Goal: Transaction & Acquisition: Purchase product/service

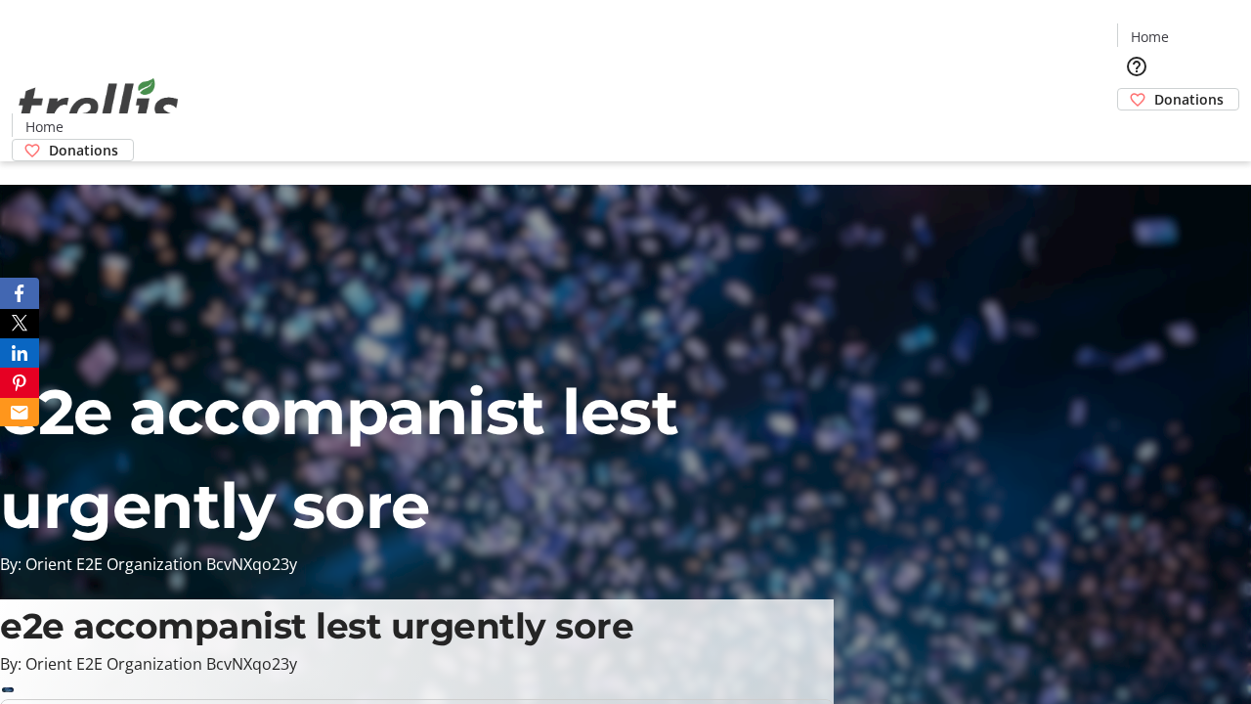
click at [1154, 89] on span "Donations" at bounding box center [1188, 99] width 69 height 21
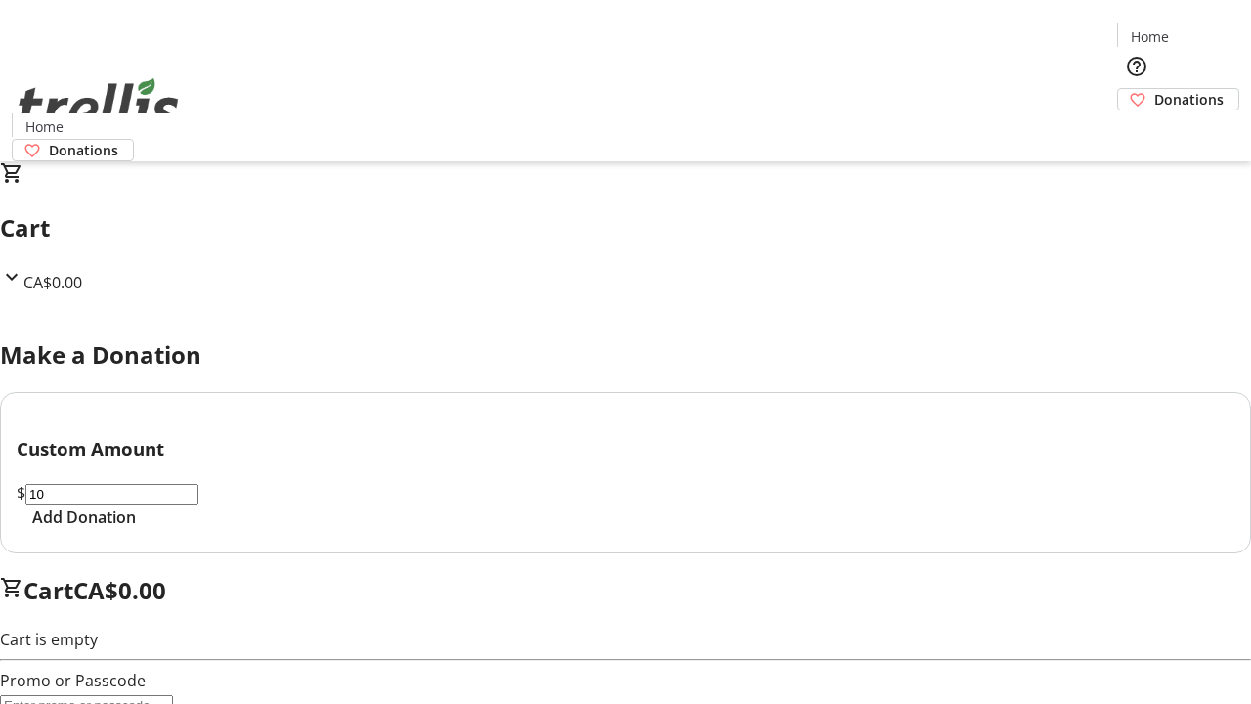
click at [136, 529] on span "Add Donation" at bounding box center [84, 516] width 104 height 23
select select "CA"
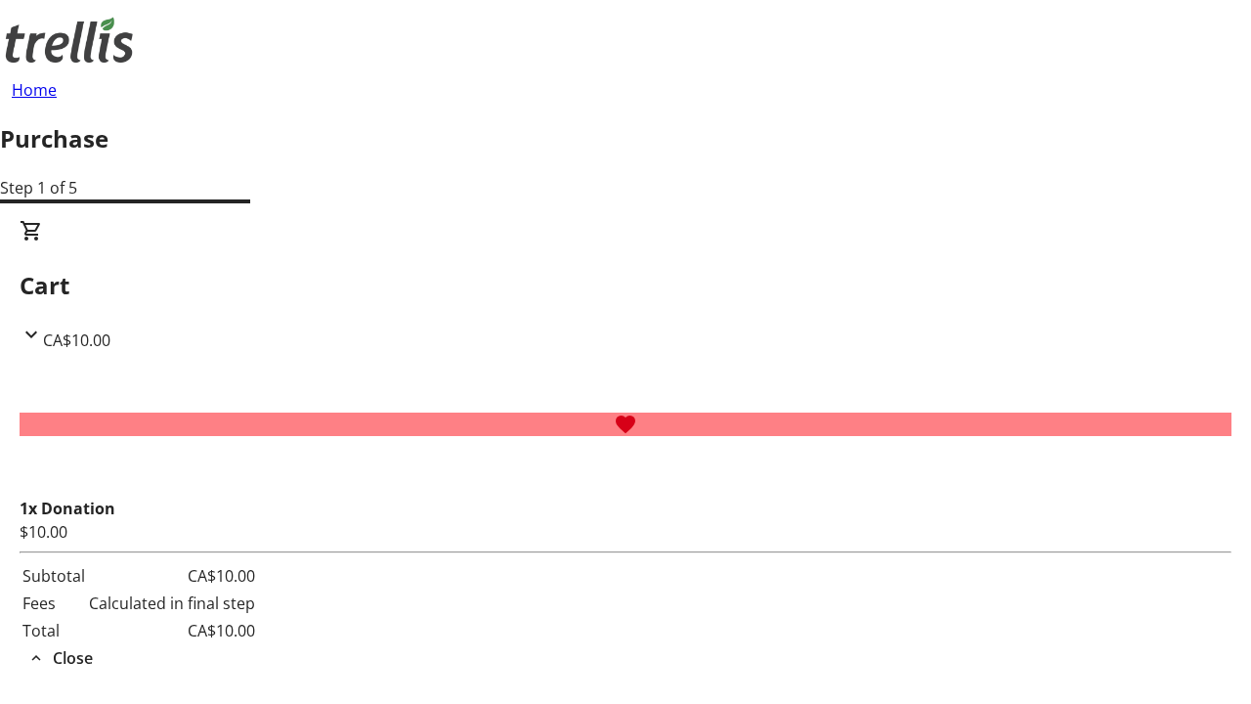
type input "[PERSON_NAME][EMAIL_ADDRESS][DOMAIN_NAME]"
type input "[PERSON_NAME]"
type input "Kassulke"
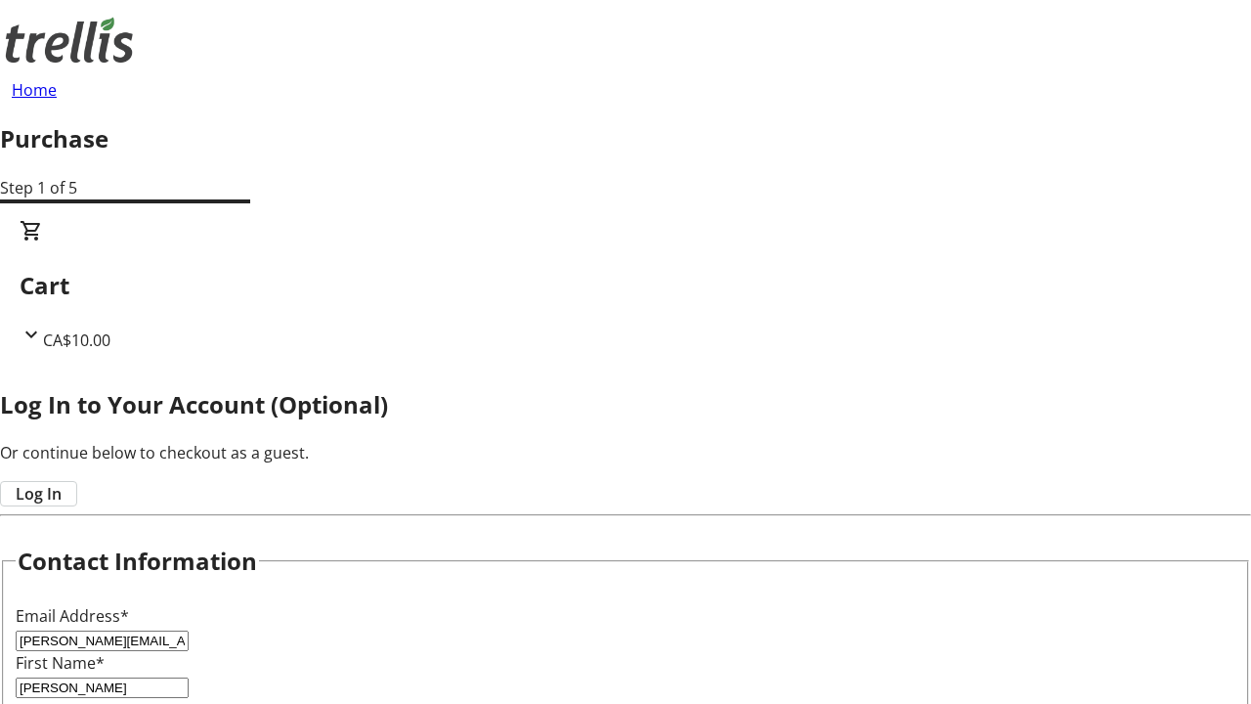
type input "[STREET_ADDRESS][PERSON_NAME]"
type input "Kelowna"
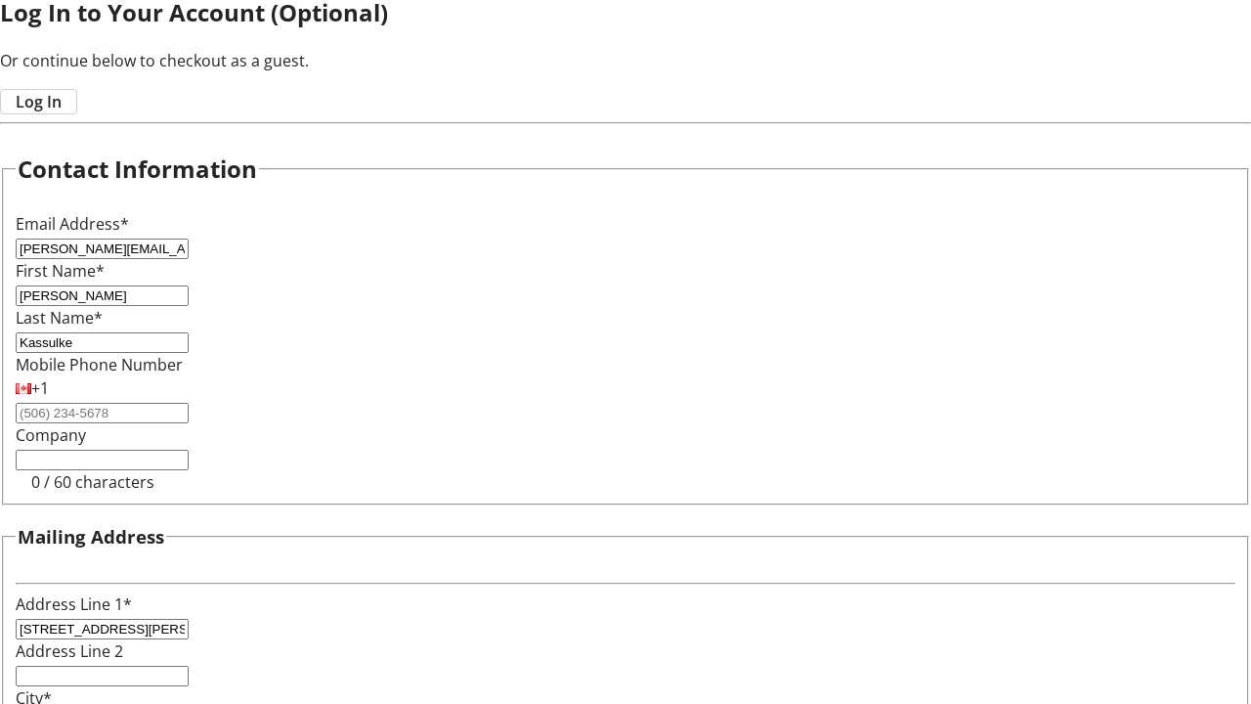
select select "BC"
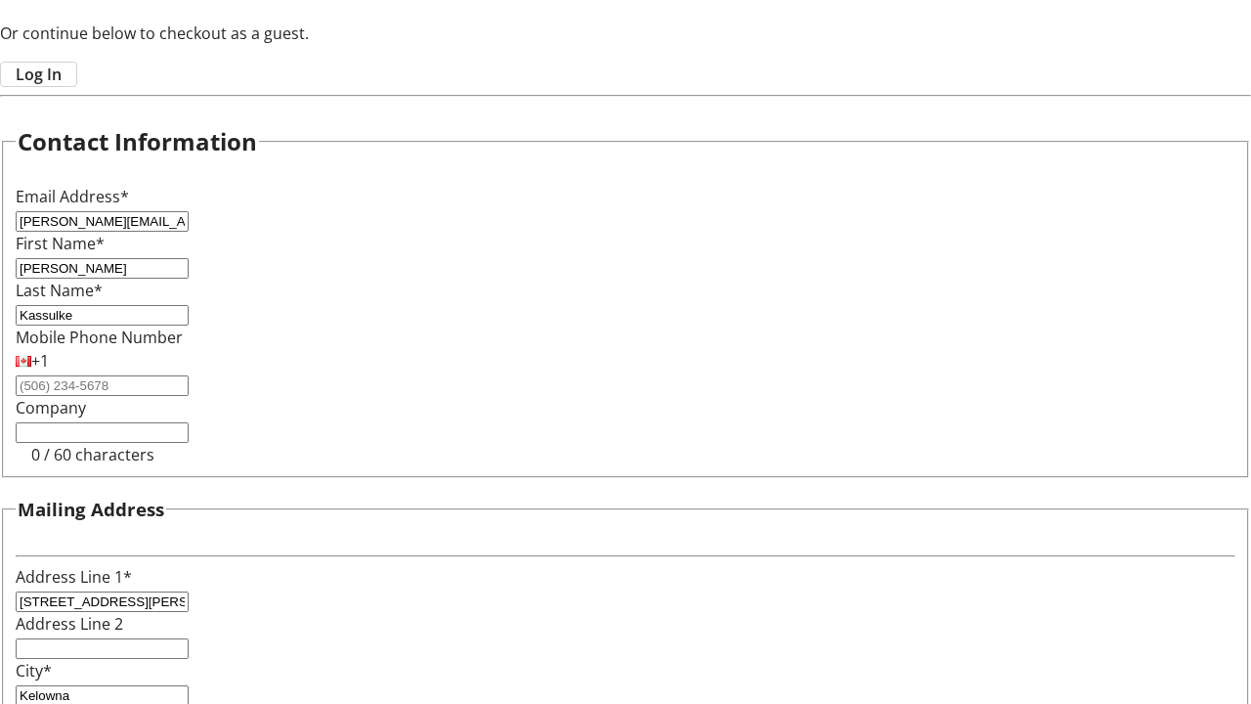
type input "Kelowna"
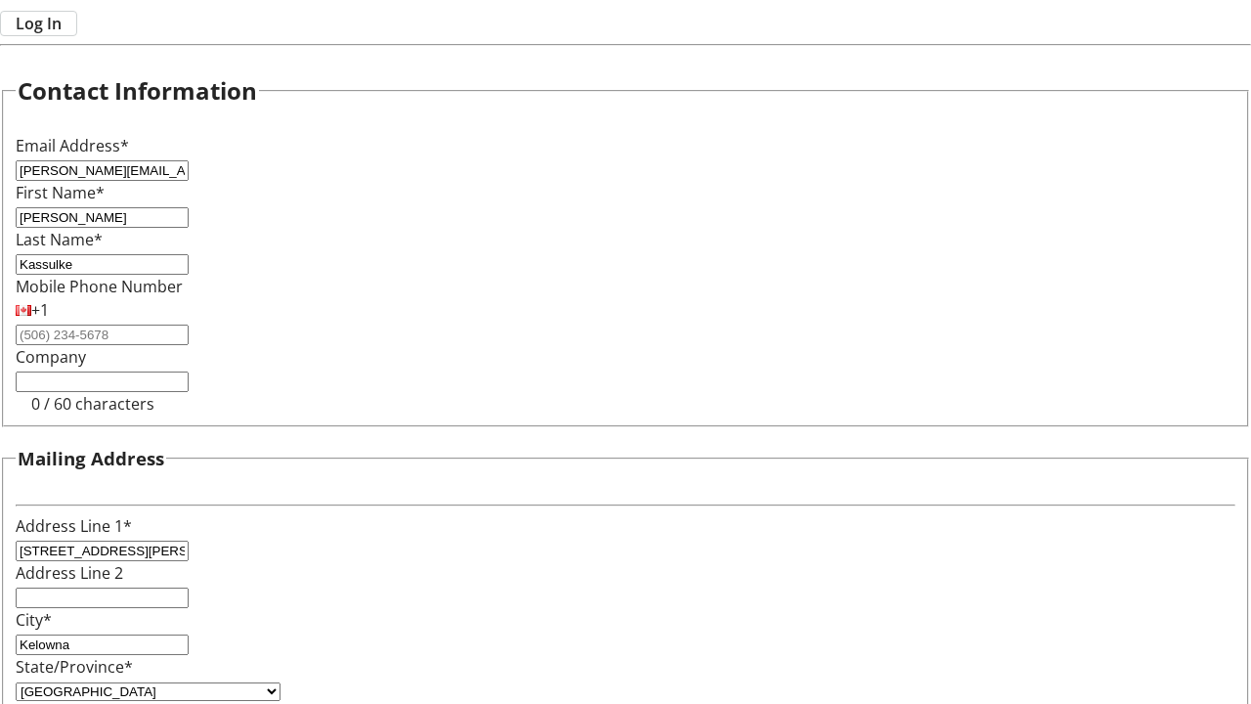
type input "V1Y 0C2"
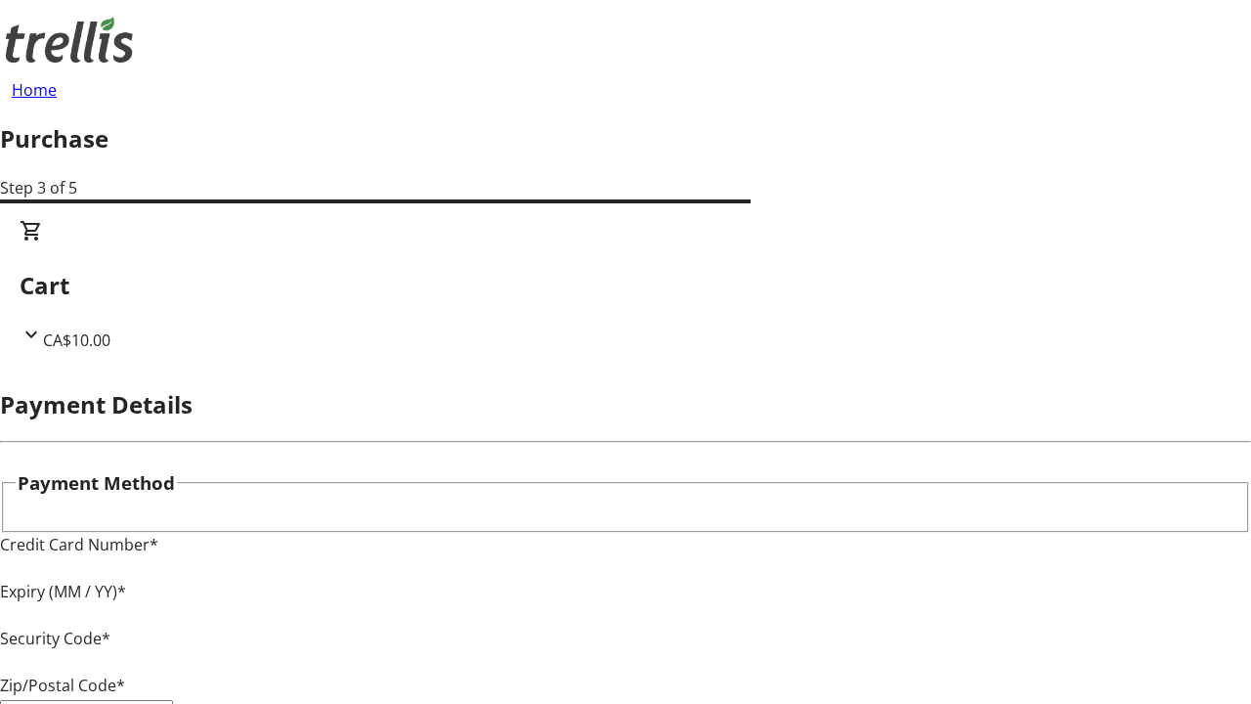
type input "V1Y 0C2"
